Goal: Find specific fact: Find specific fact

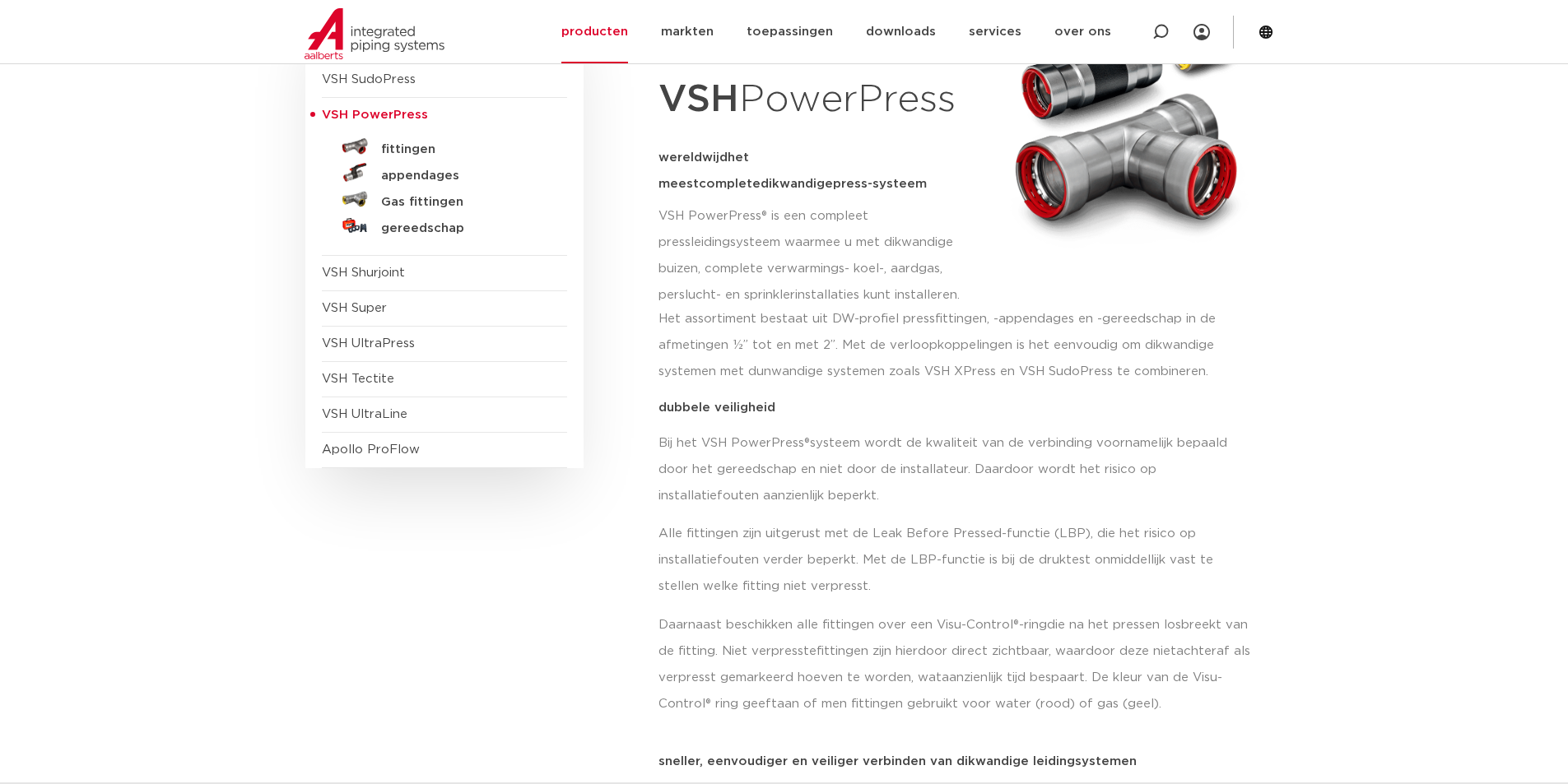
scroll to position [246, 0]
click at [405, 147] on h5 "fittingen" at bounding box center [463, 150] width 163 height 15
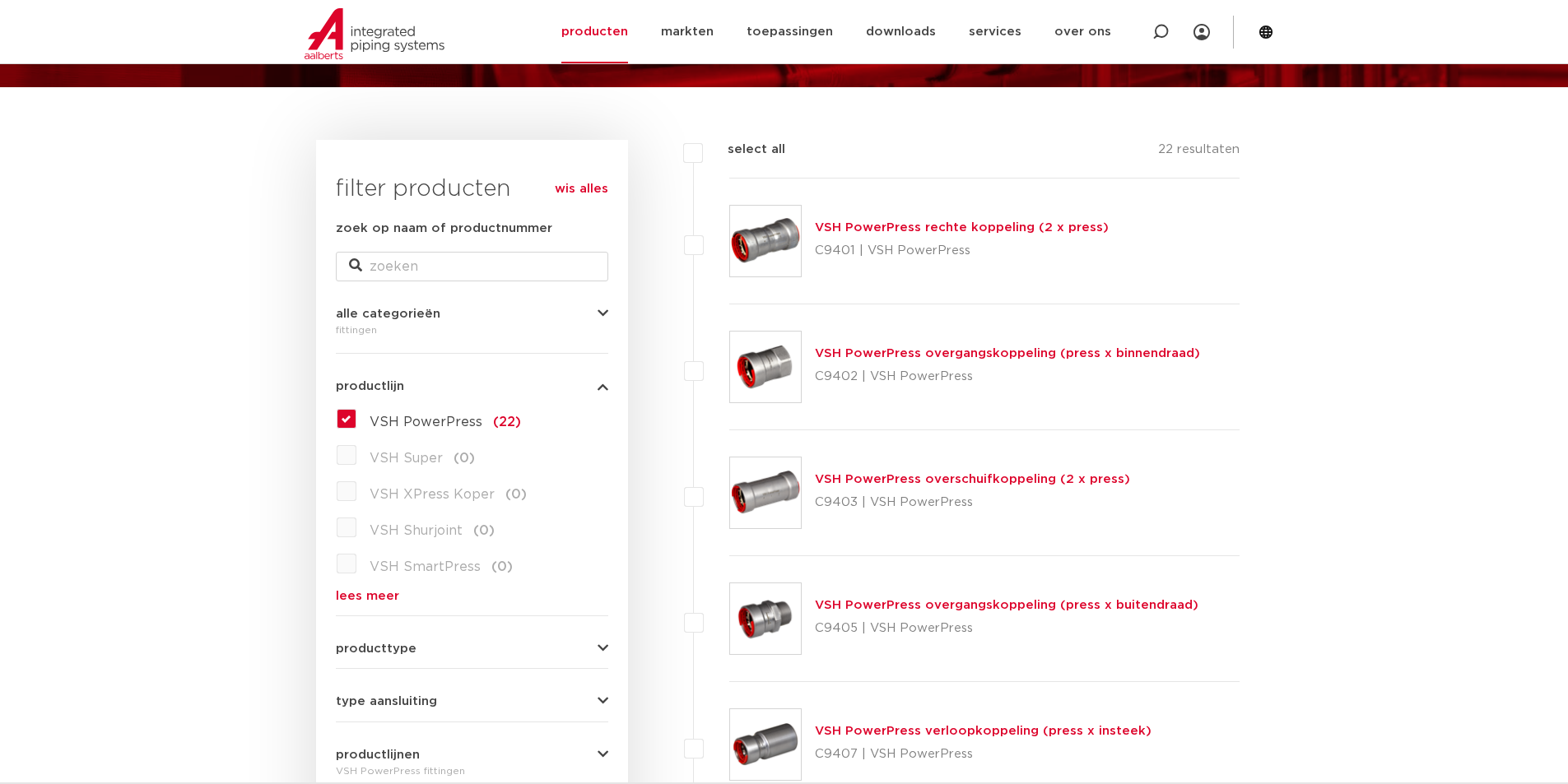
scroll to position [165, 0]
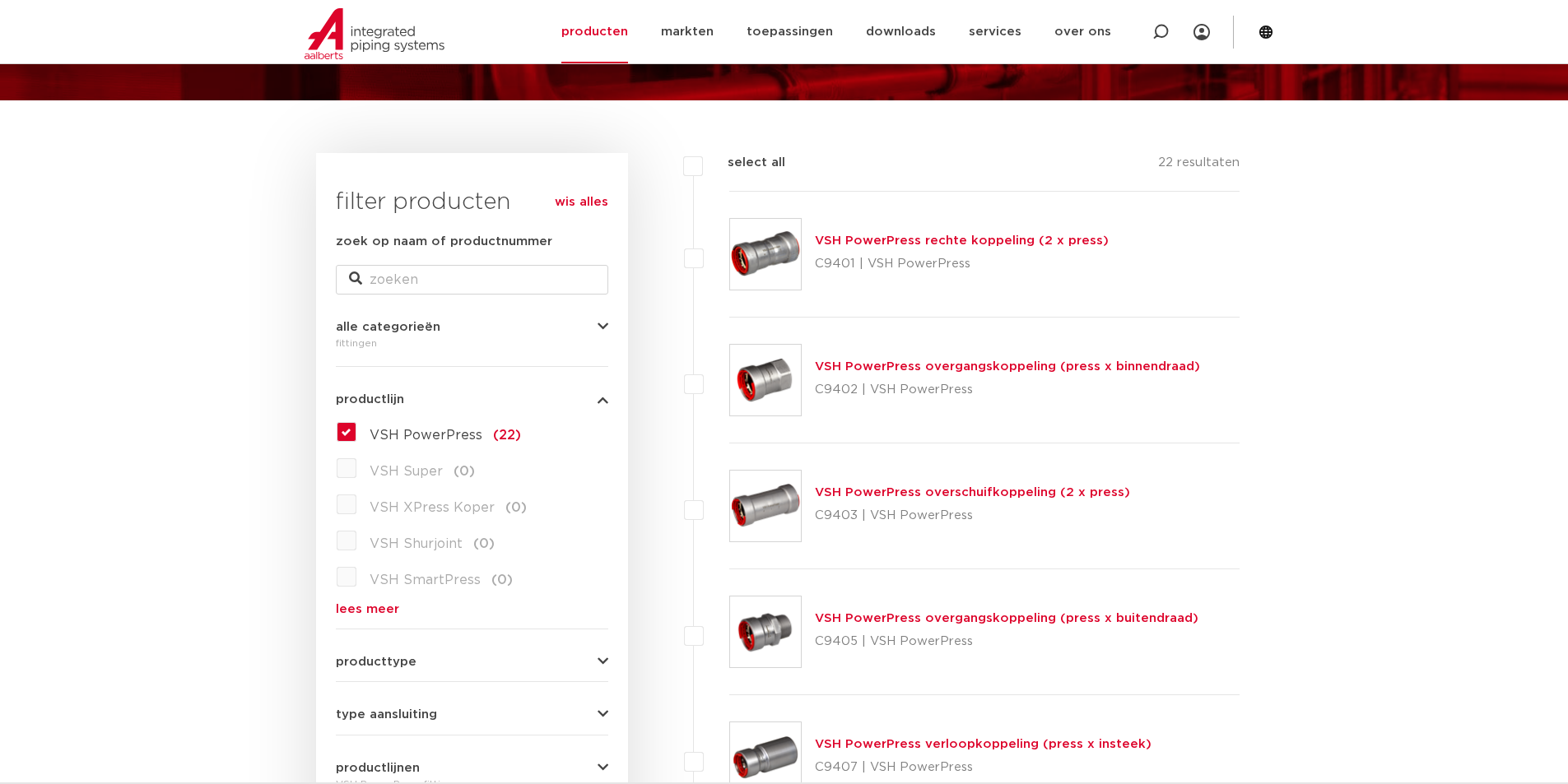
click at [1059, 244] on link "VSH PowerPress rechte koppeling (2 x press)" at bounding box center [961, 240] width 294 height 12
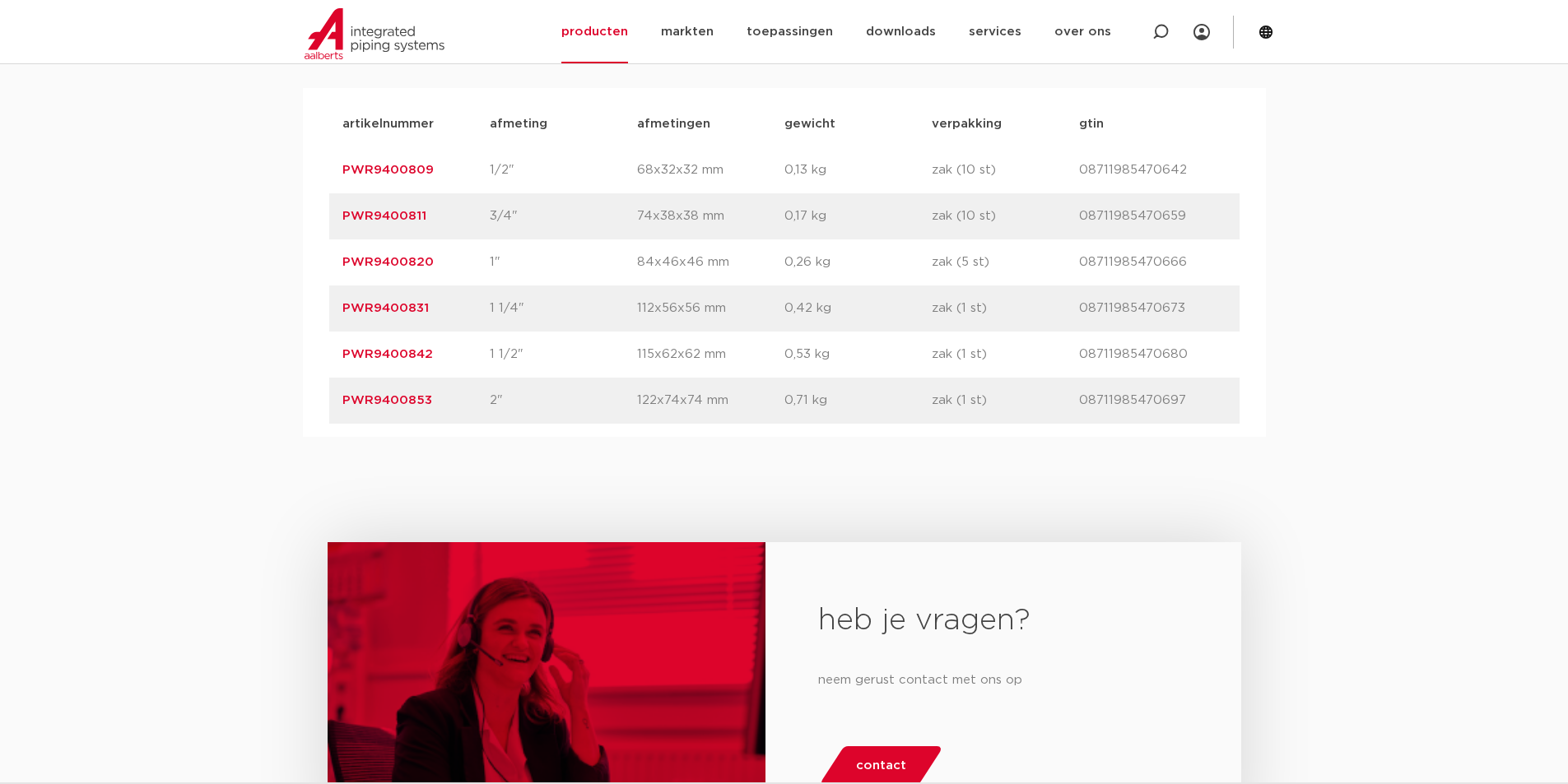
scroll to position [1151, 0]
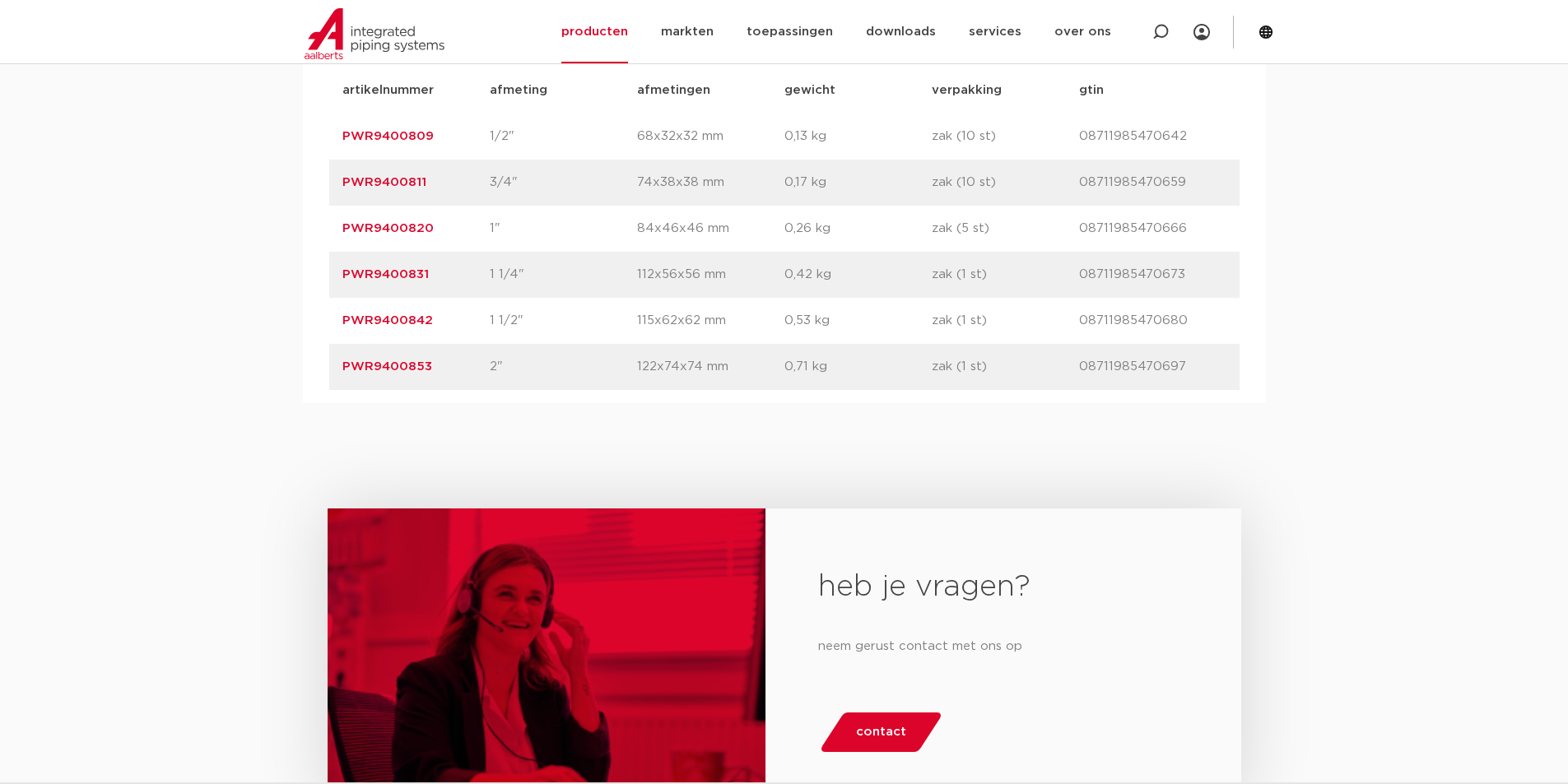
drag, startPoint x: 431, startPoint y: 365, endPoint x: 334, endPoint y: 365, distance: 97.0
click at [334, 365] on div "artikelnummer PWR9400853 afmeting 2" afmetingen 122x74x74 mm gewicht 0,71 kg ve…" at bounding box center [784, 366] width 910 height 46
copy link "PWR9400853"
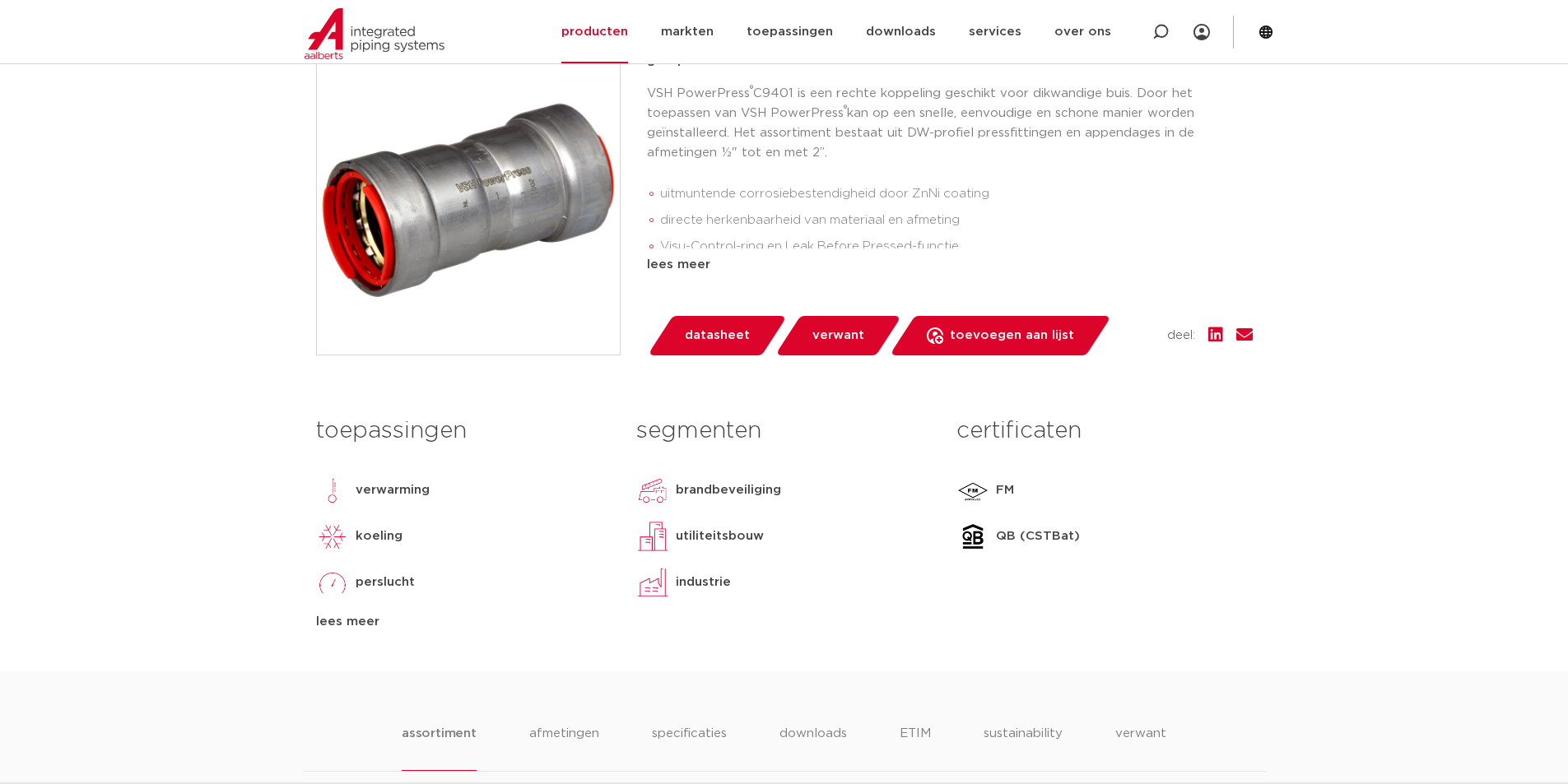
scroll to position [165, 0]
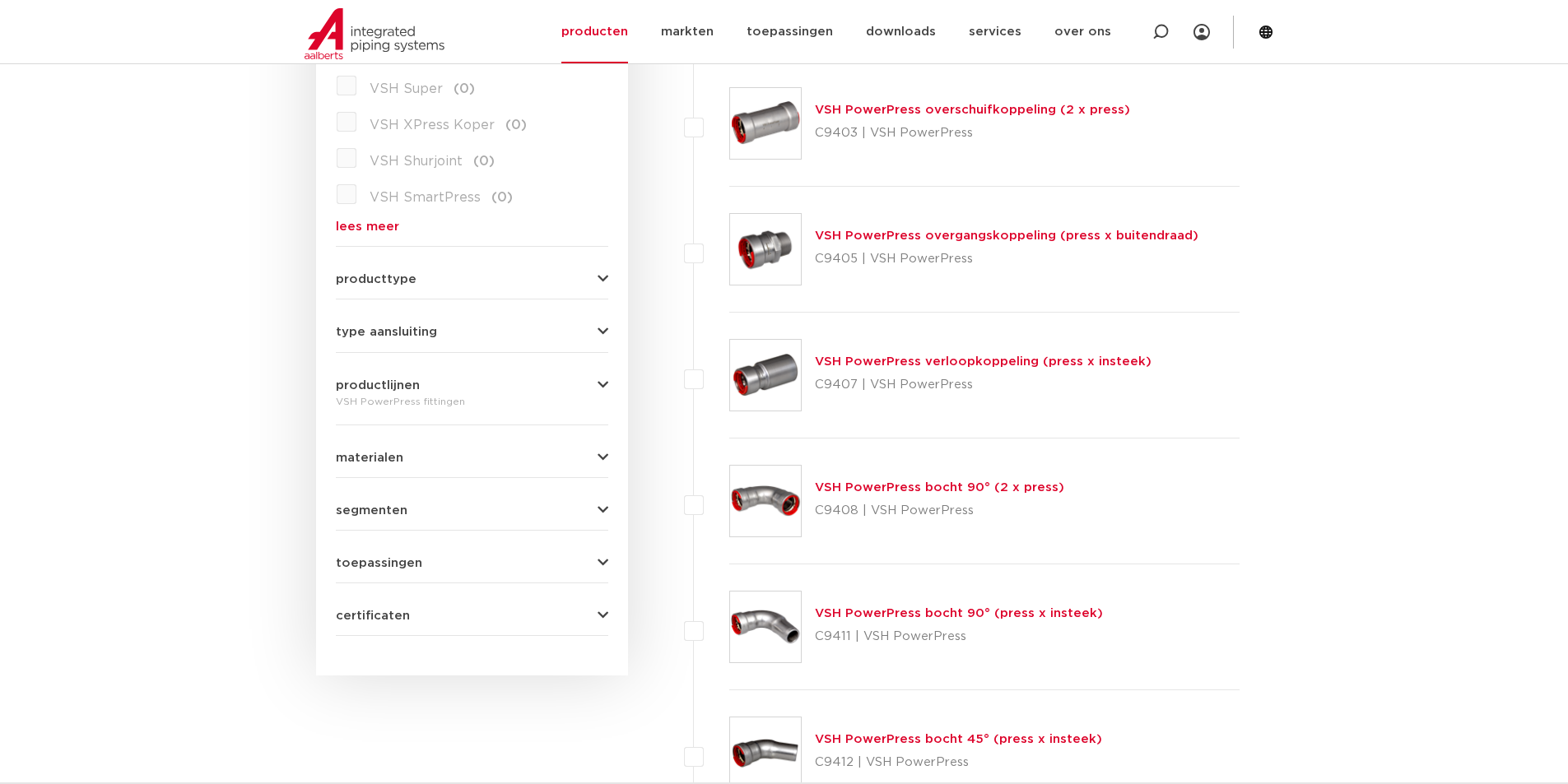
scroll to position [576, 0]
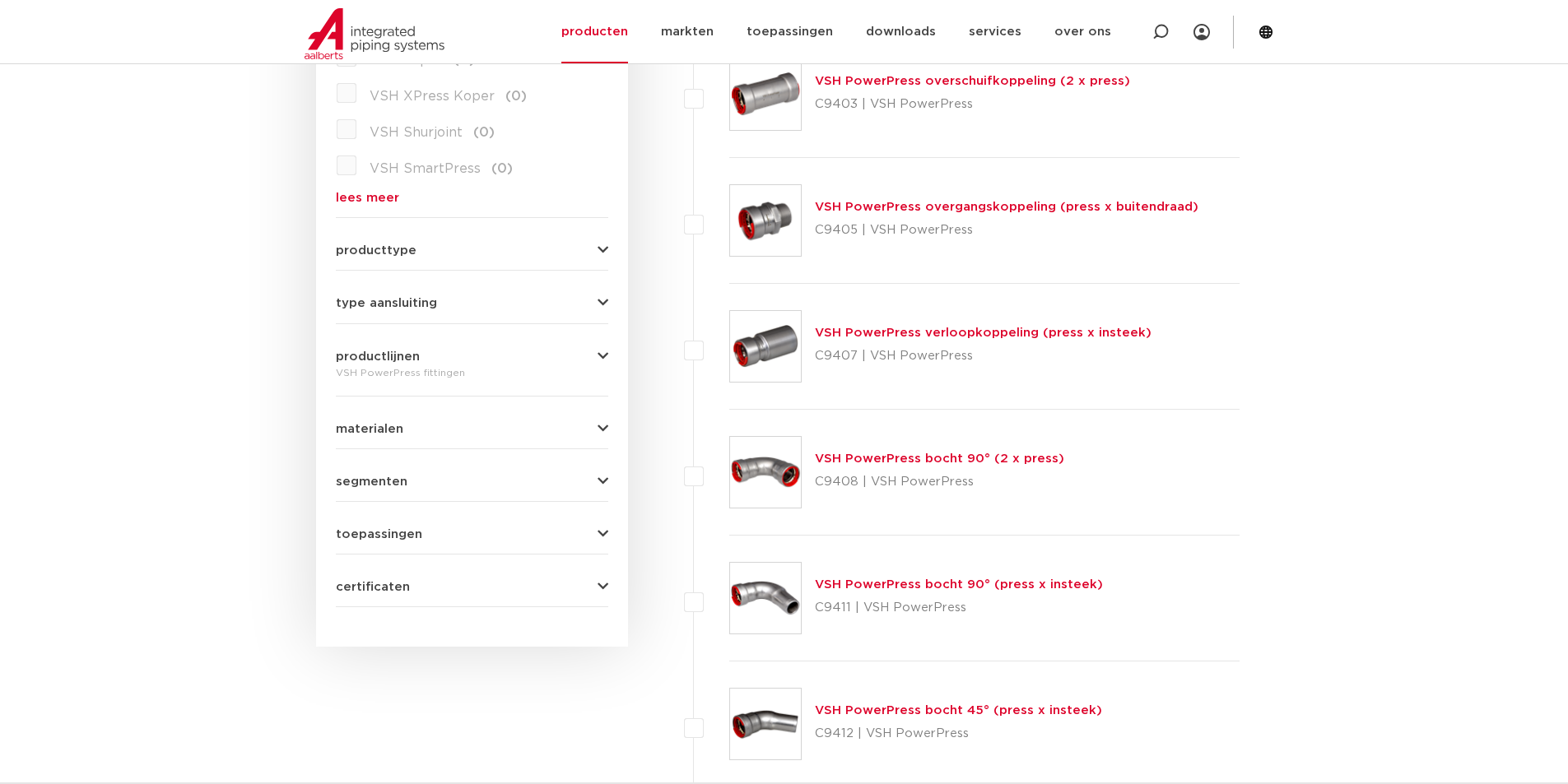
click at [1028, 459] on link "VSH PowerPress bocht 90° (2 x press)" at bounding box center [939, 458] width 249 height 12
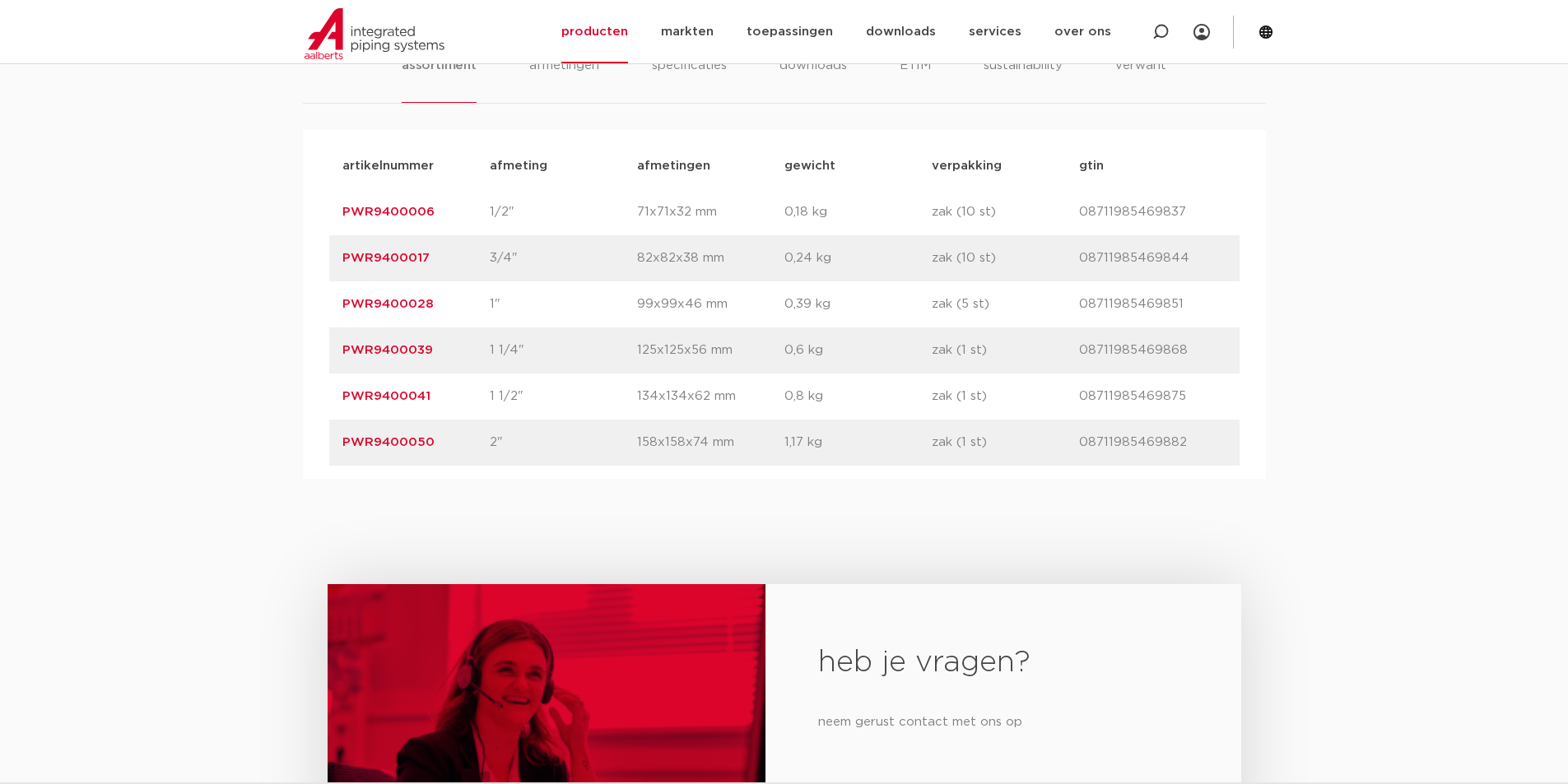
scroll to position [1069, 0]
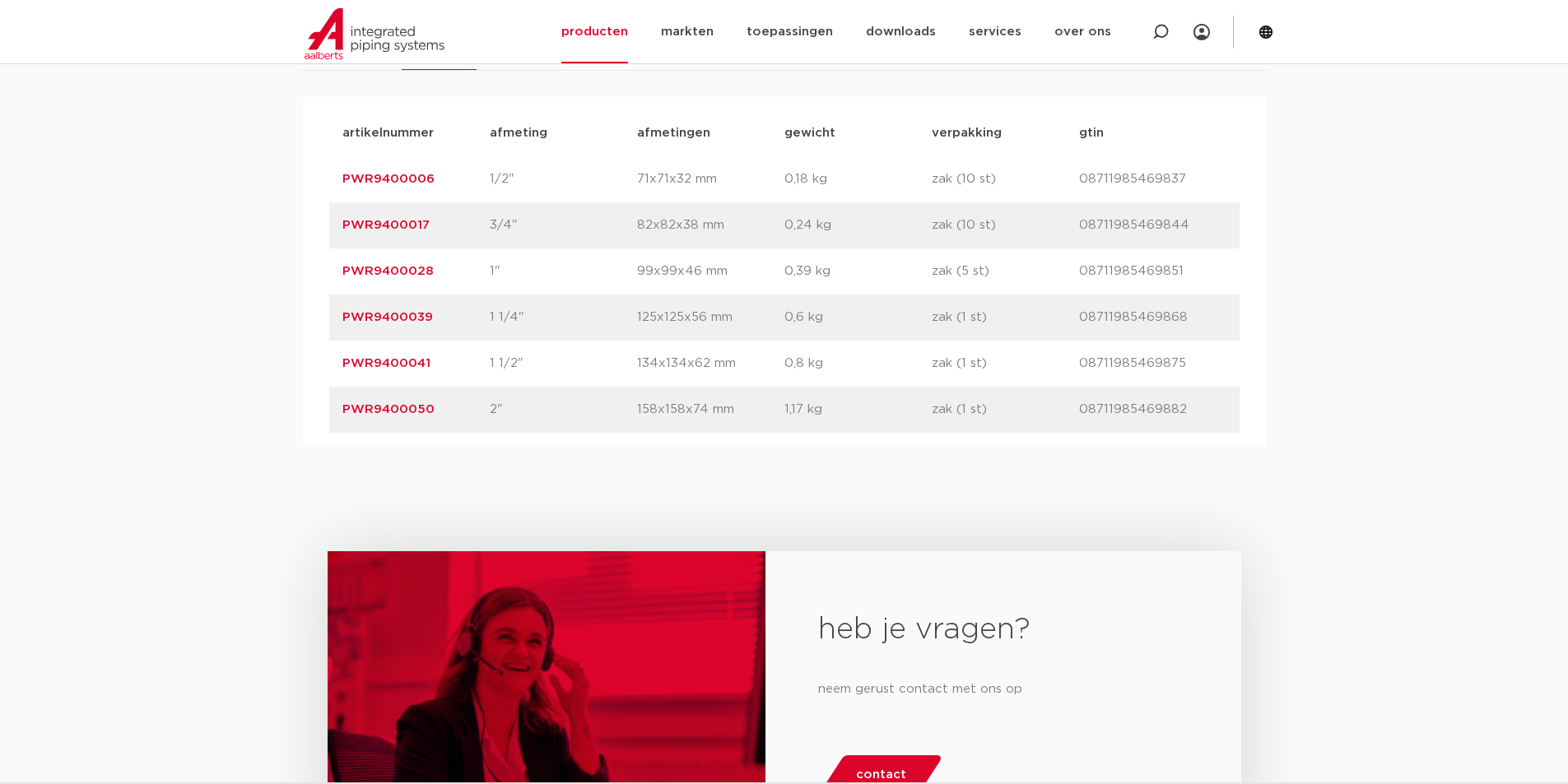
drag, startPoint x: 433, startPoint y: 406, endPoint x: 319, endPoint y: 405, distance: 114.0
click at [319, 405] on div "artikelnummer afmeting [GEOGRAPHIC_DATA] gewicht verpakking gtin artikelnummer …" at bounding box center [784, 271] width 963 height 349
copy link "PWR9400050"
